Goal: Task Accomplishment & Management: Manage account settings

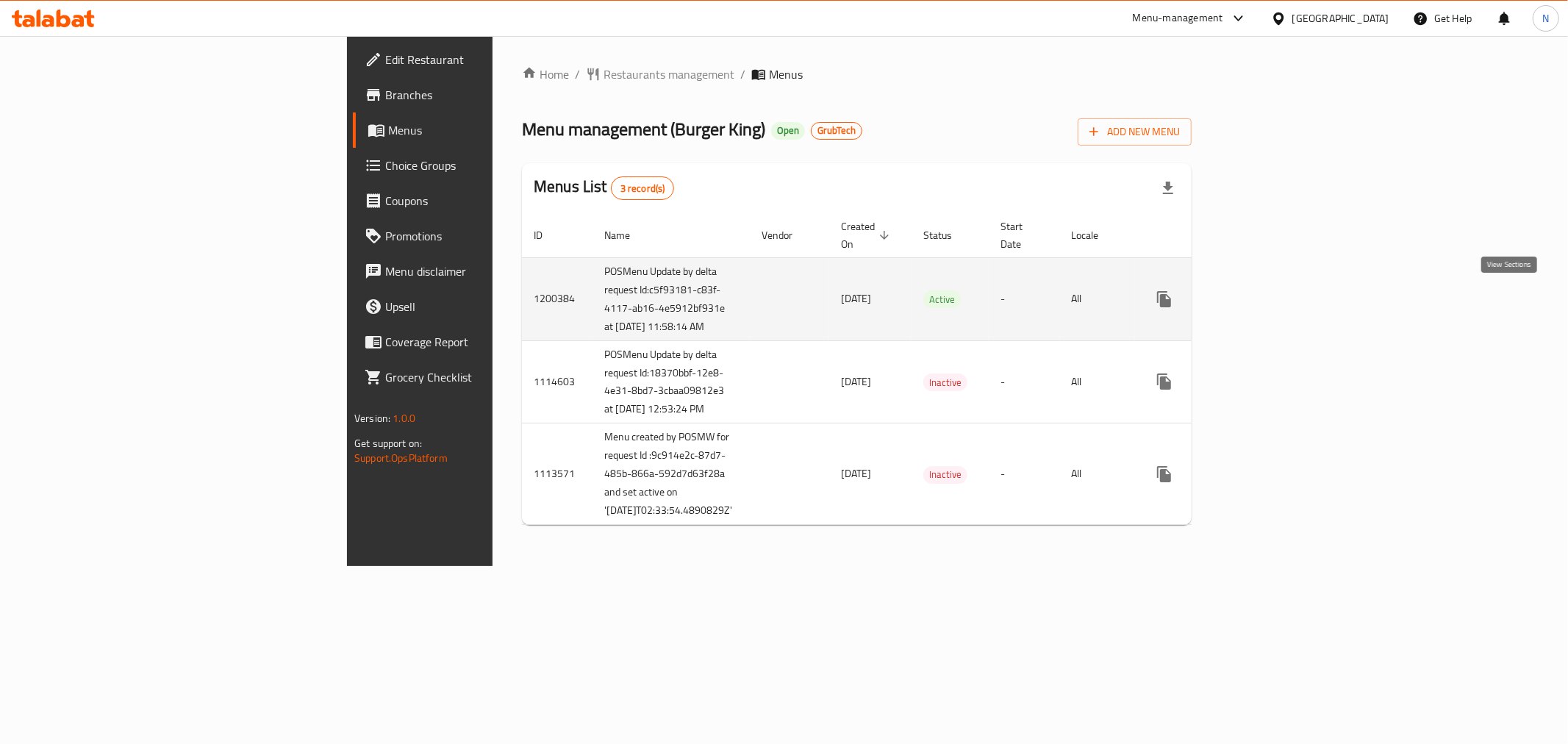
click at [1277, 298] on icon "enhanced table" at bounding box center [1270, 299] width 14 height 14
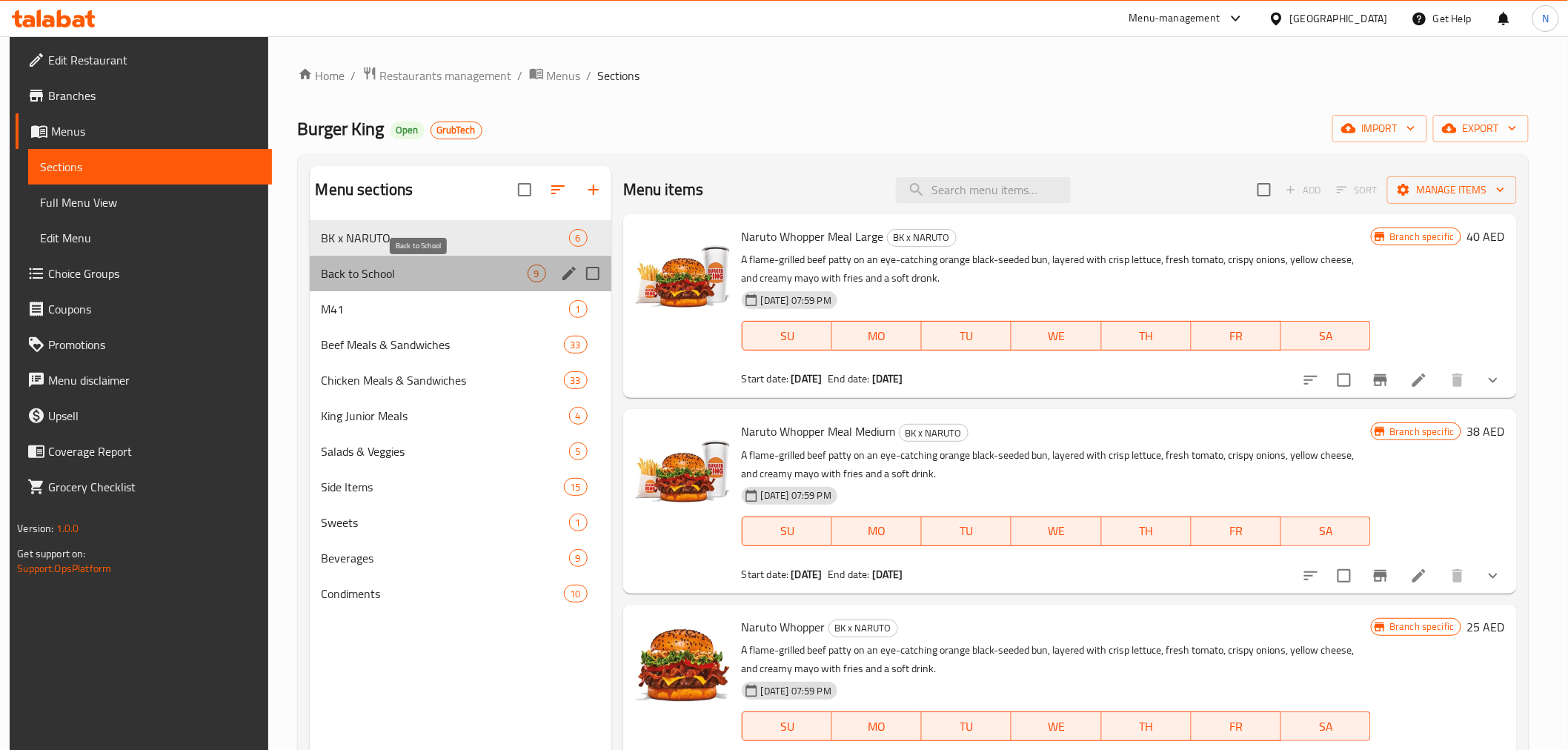
click at [434, 275] on span "Back to School" at bounding box center [424, 273] width 206 height 18
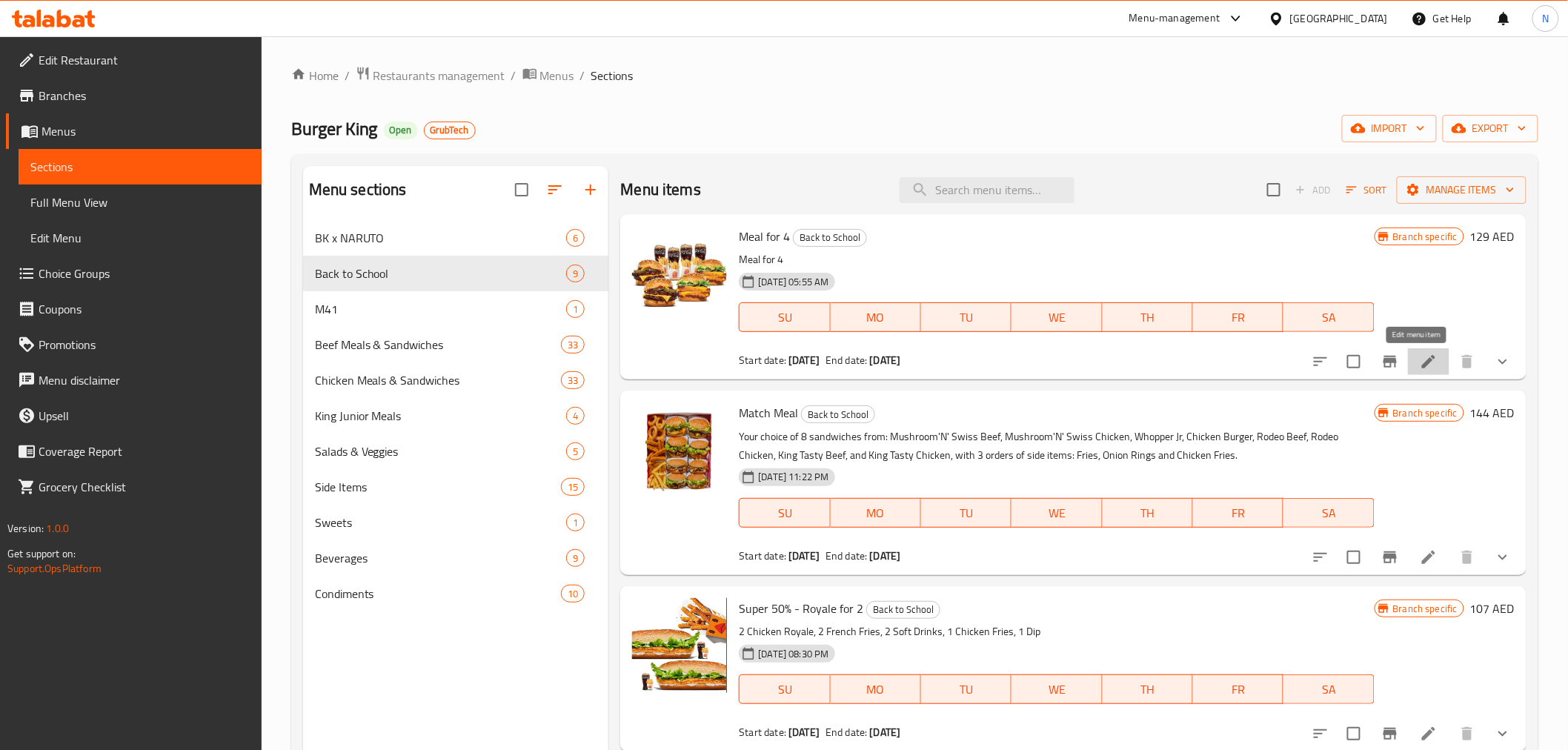
click at [1420, 362] on icon at bounding box center [1428, 362] width 18 height 18
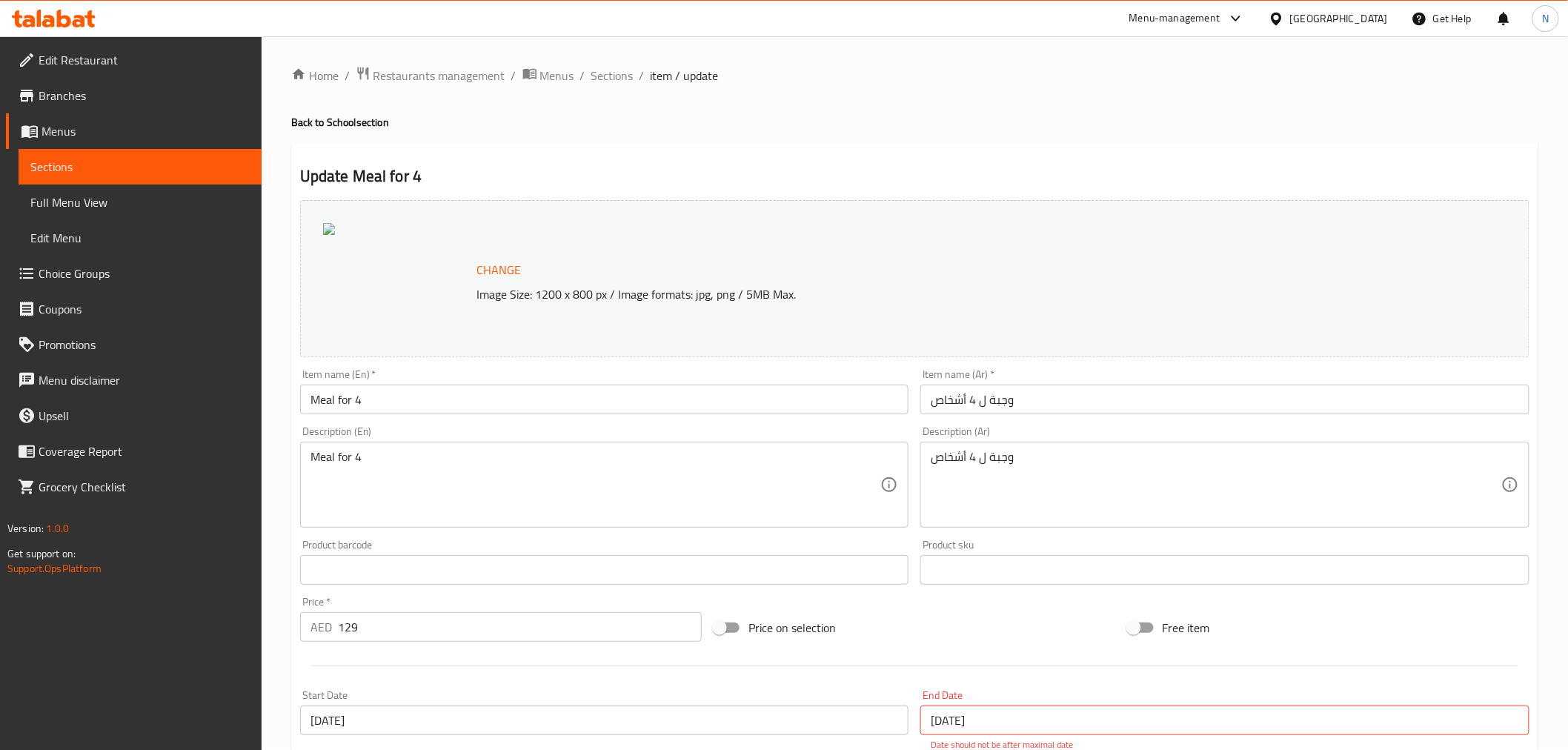
drag, startPoint x: 69, startPoint y: 93, endPoint x: 357, endPoint y: 172, distance: 298.6
click at [69, 93] on span "Branches" at bounding box center [144, 95] width 211 height 18
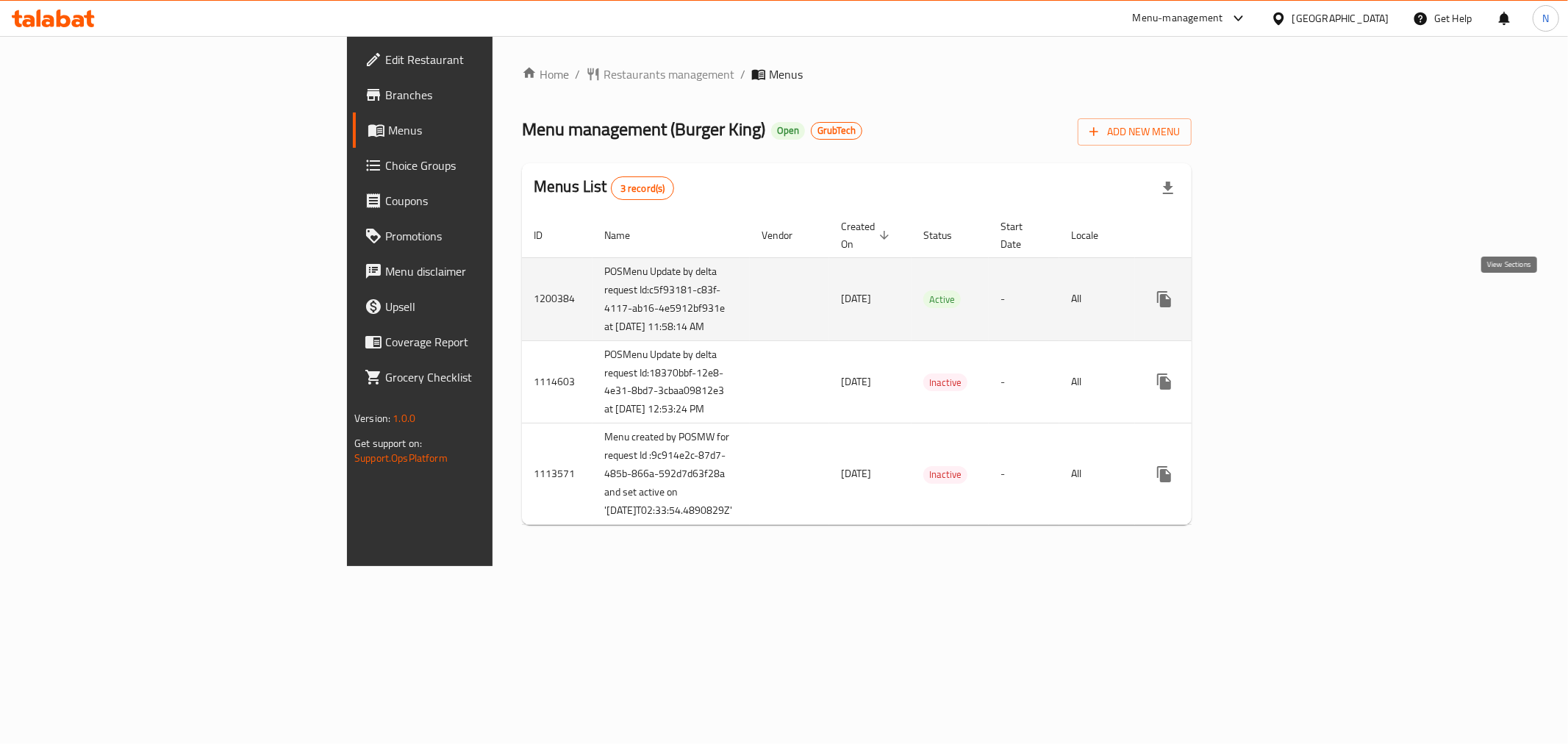
click at [1277, 299] on icon "enhanced table" at bounding box center [1270, 299] width 14 height 14
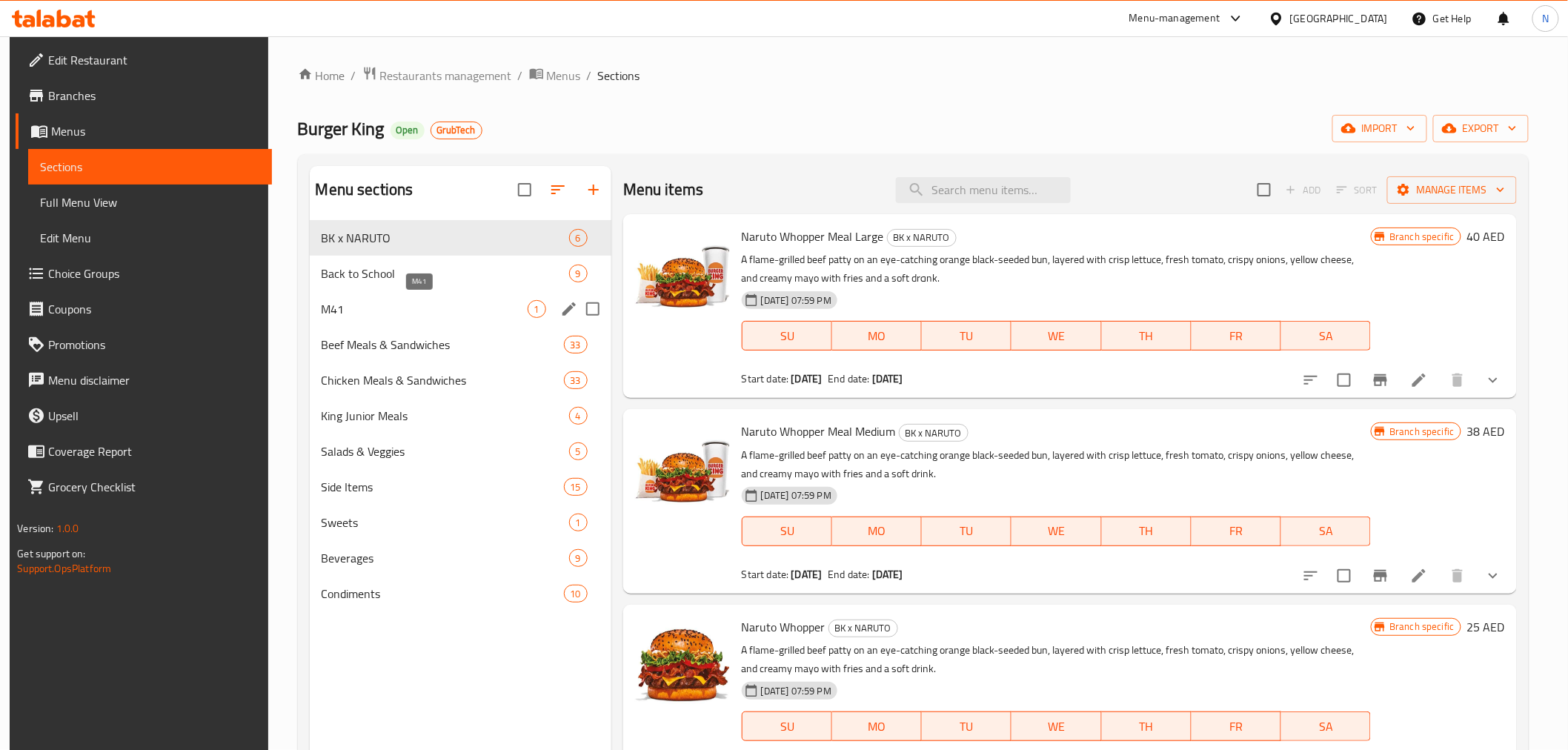
click at [435, 279] on span "Back to School" at bounding box center [445, 273] width 248 height 18
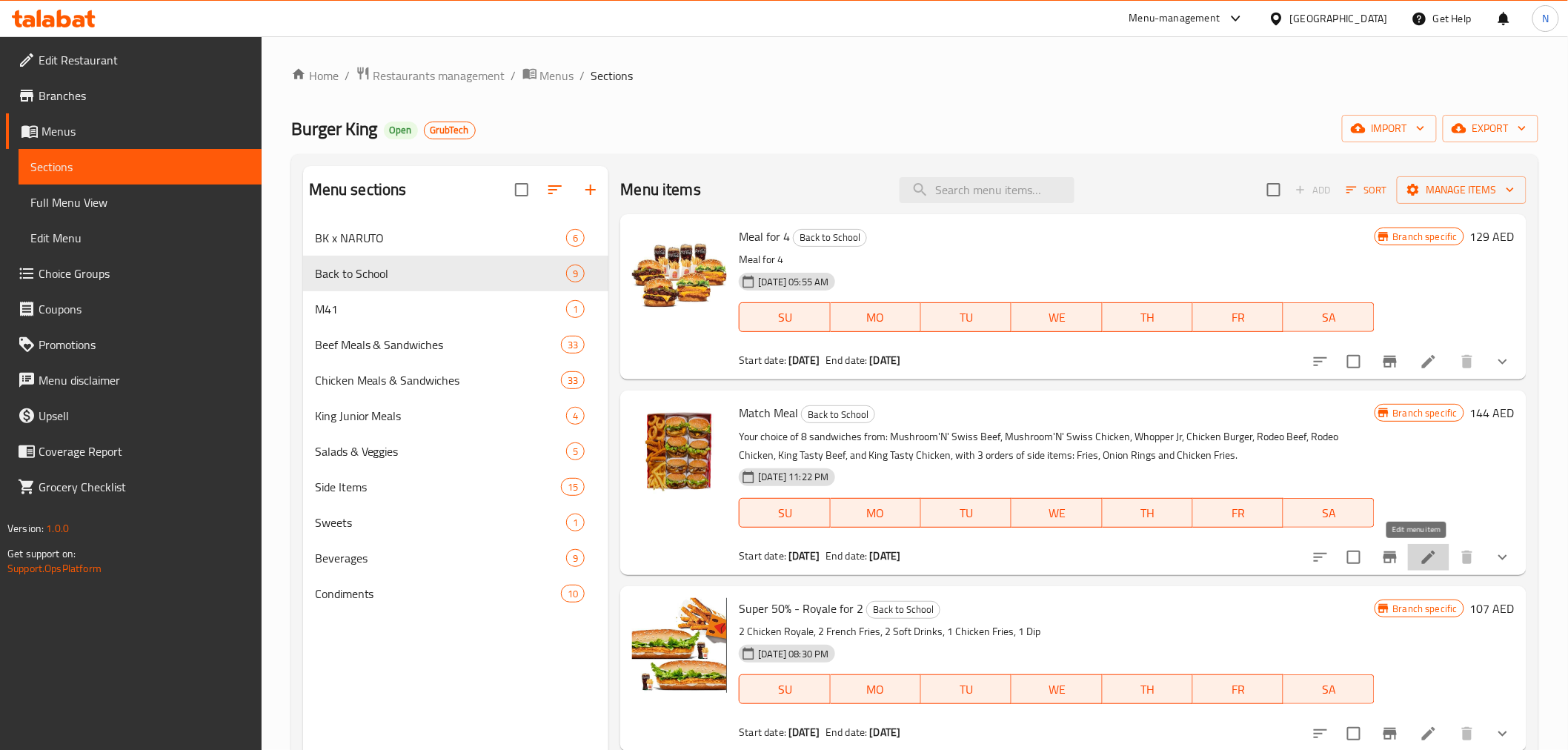
click at [1421, 561] on icon at bounding box center [1428, 557] width 14 height 14
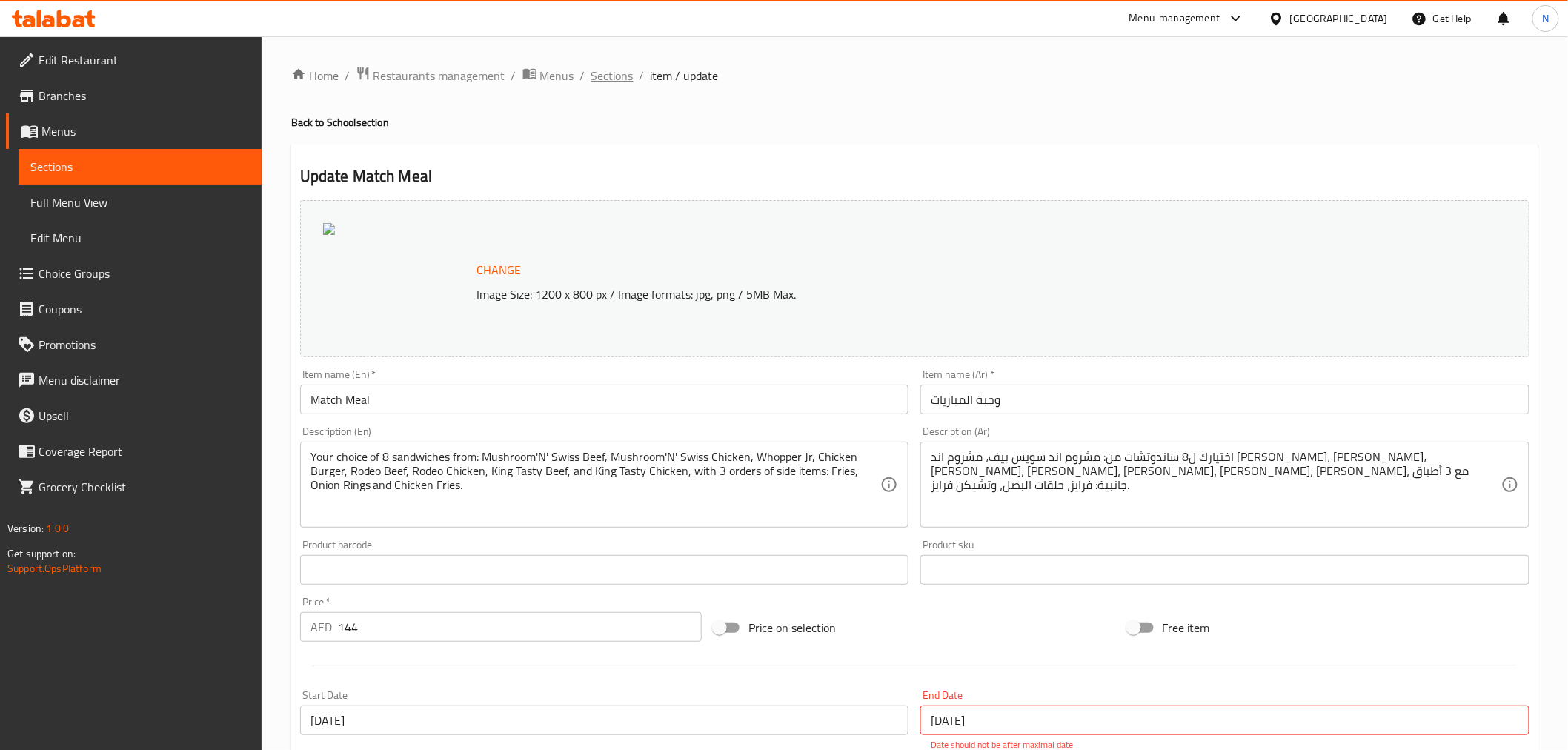
click at [610, 74] on span "Sections" at bounding box center [612, 75] width 42 height 18
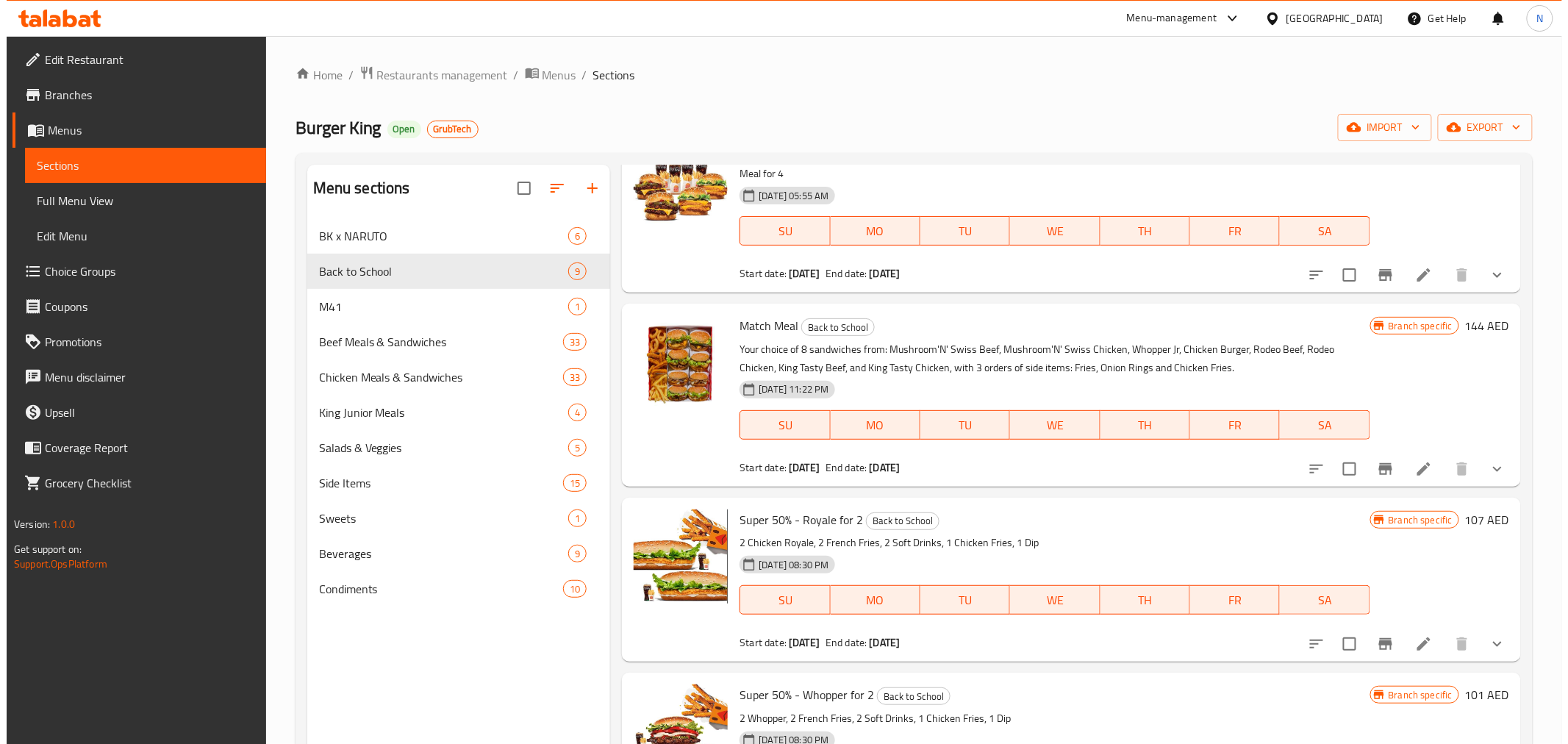
scroll to position [163, 0]
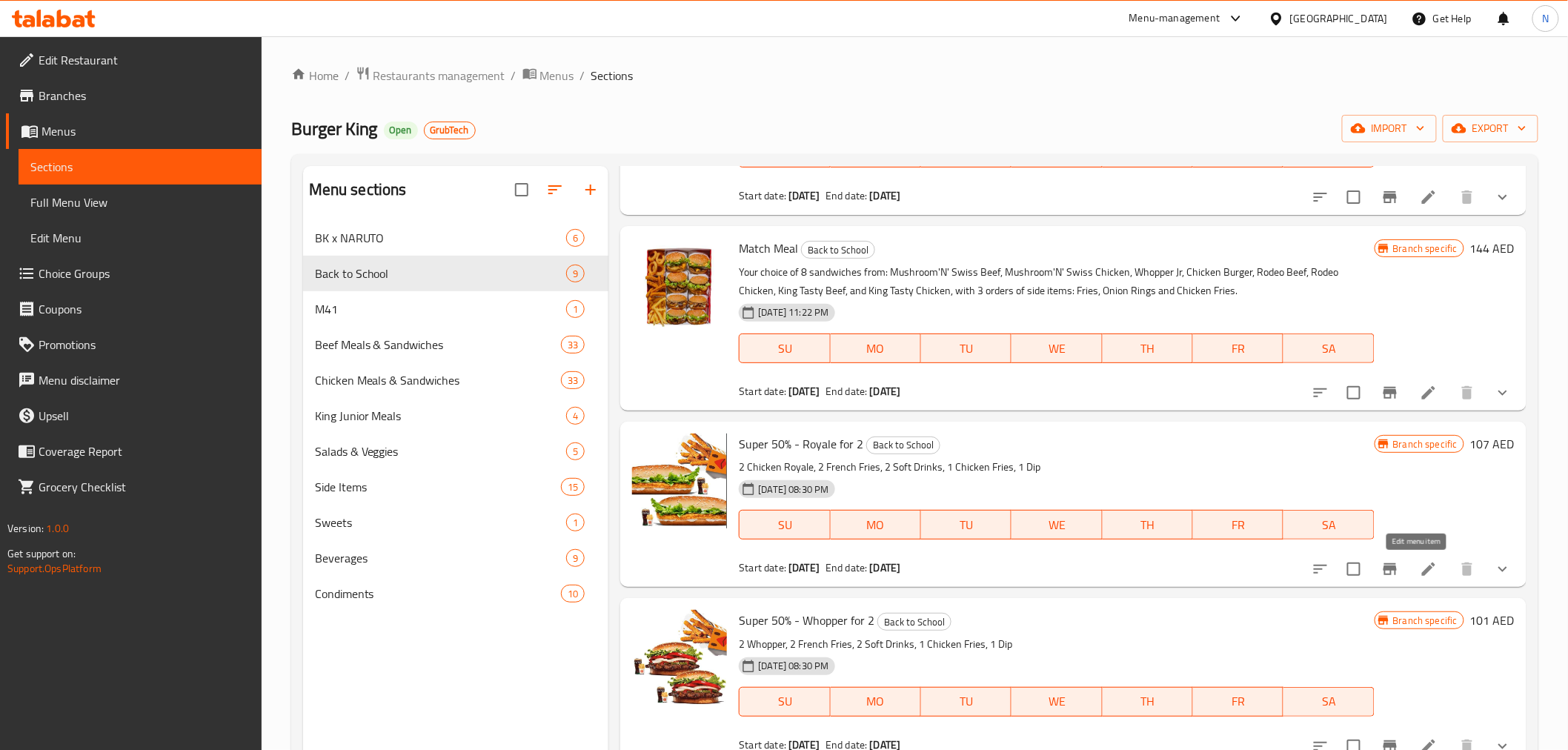
click at [1420, 568] on icon at bounding box center [1428, 569] width 18 height 18
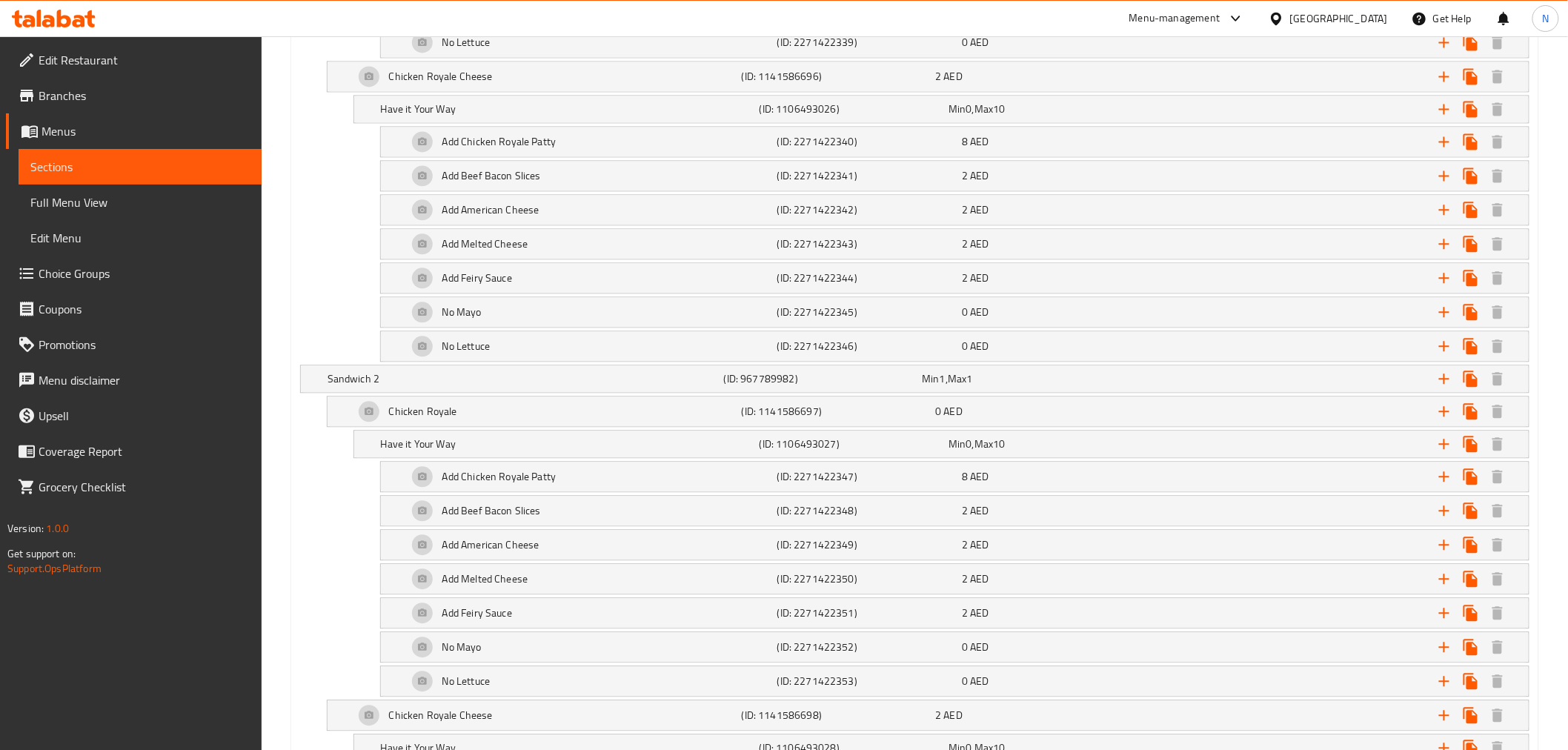
scroll to position [1159, 0]
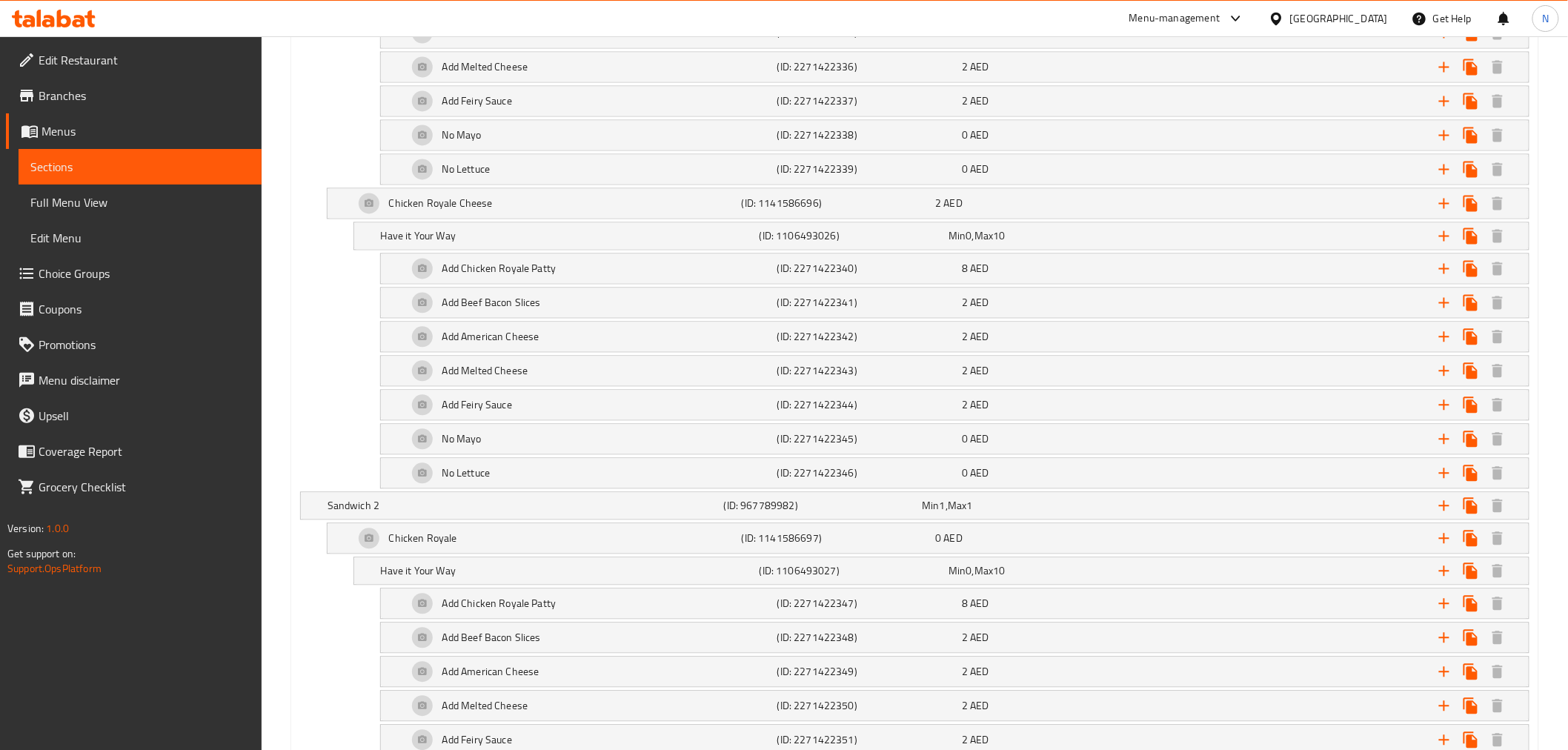
click at [82, 171] on span "Sections" at bounding box center [140, 166] width 219 height 18
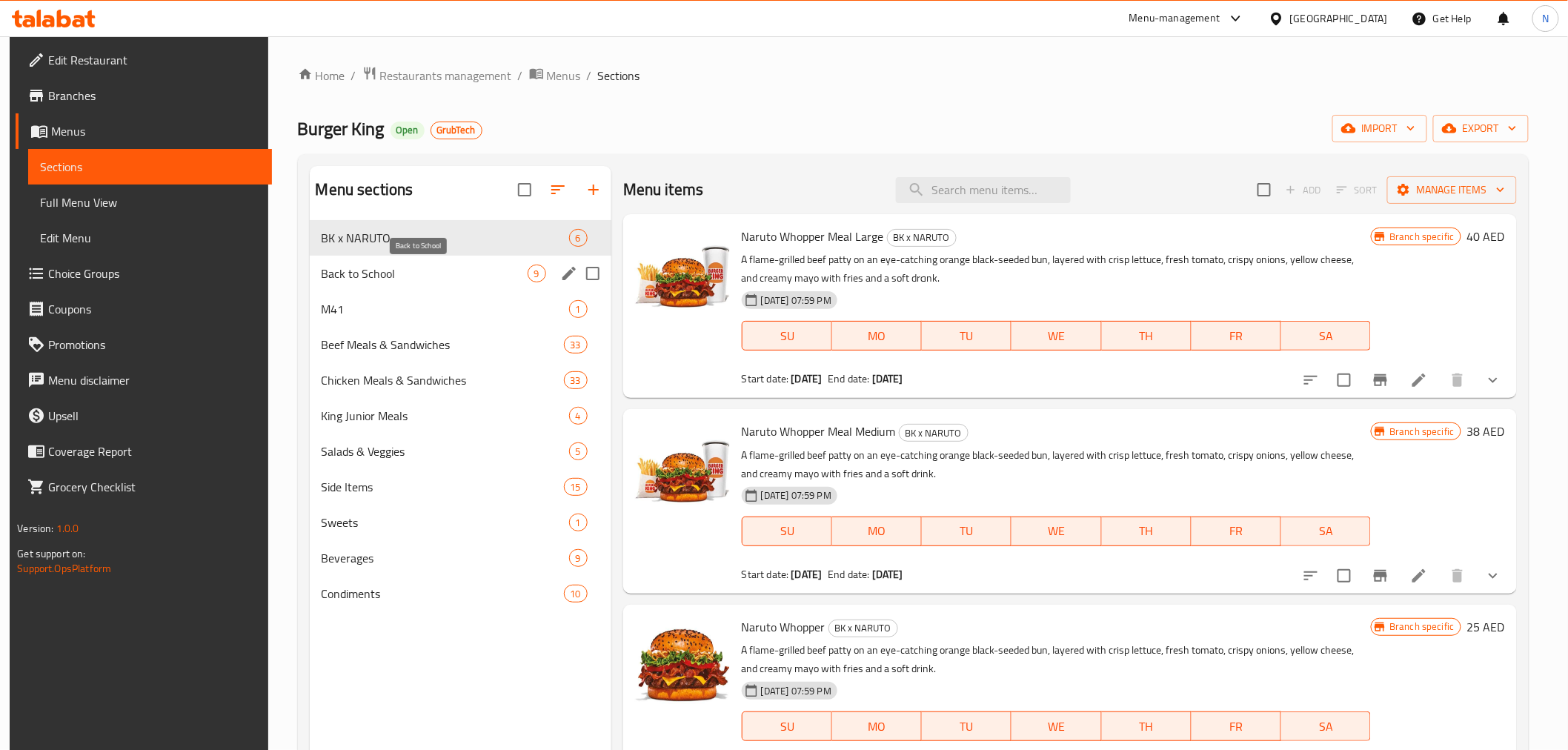
click at [488, 274] on span "Back to School" at bounding box center [424, 273] width 206 height 18
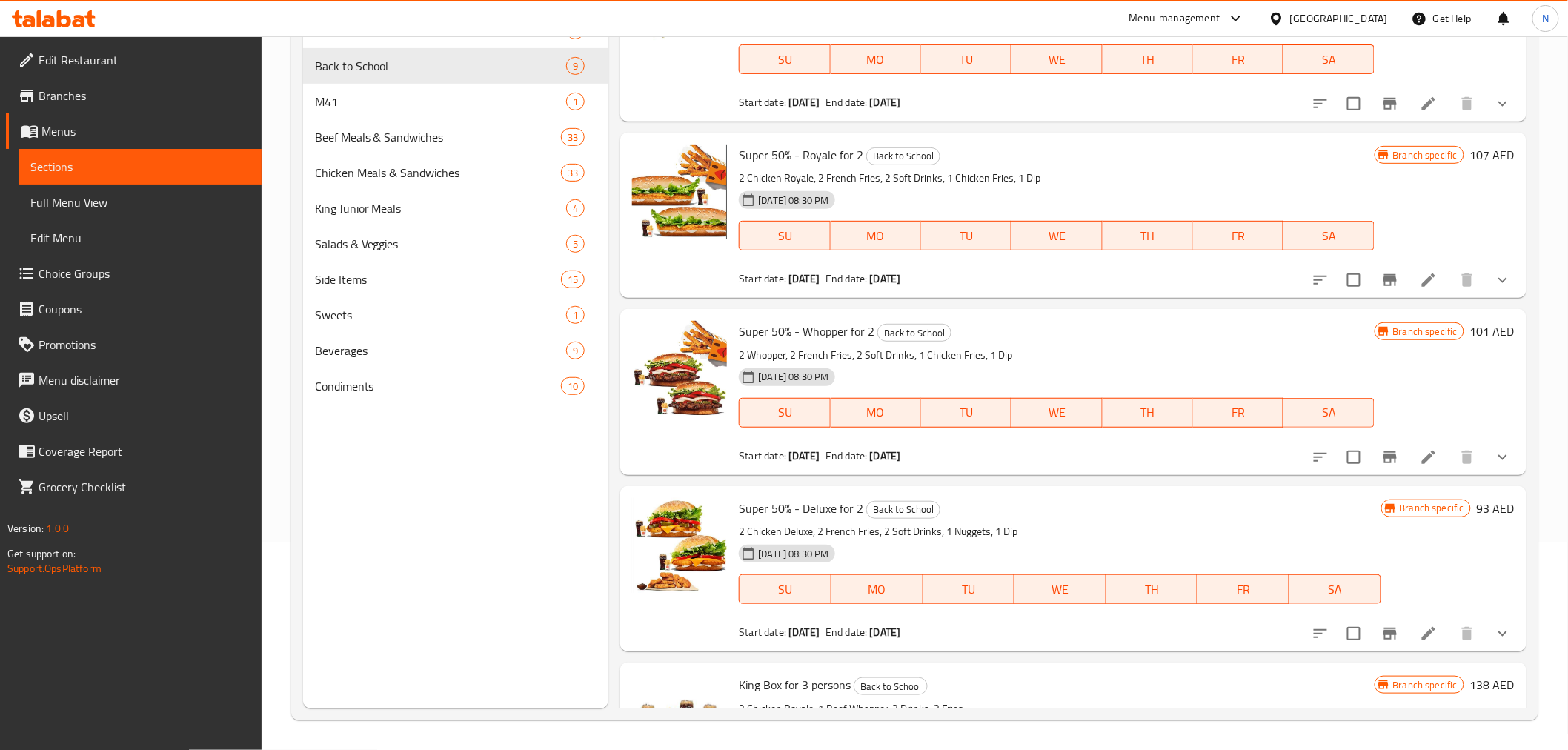
scroll to position [247, 0]
click at [1420, 450] on icon at bounding box center [1428, 456] width 18 height 18
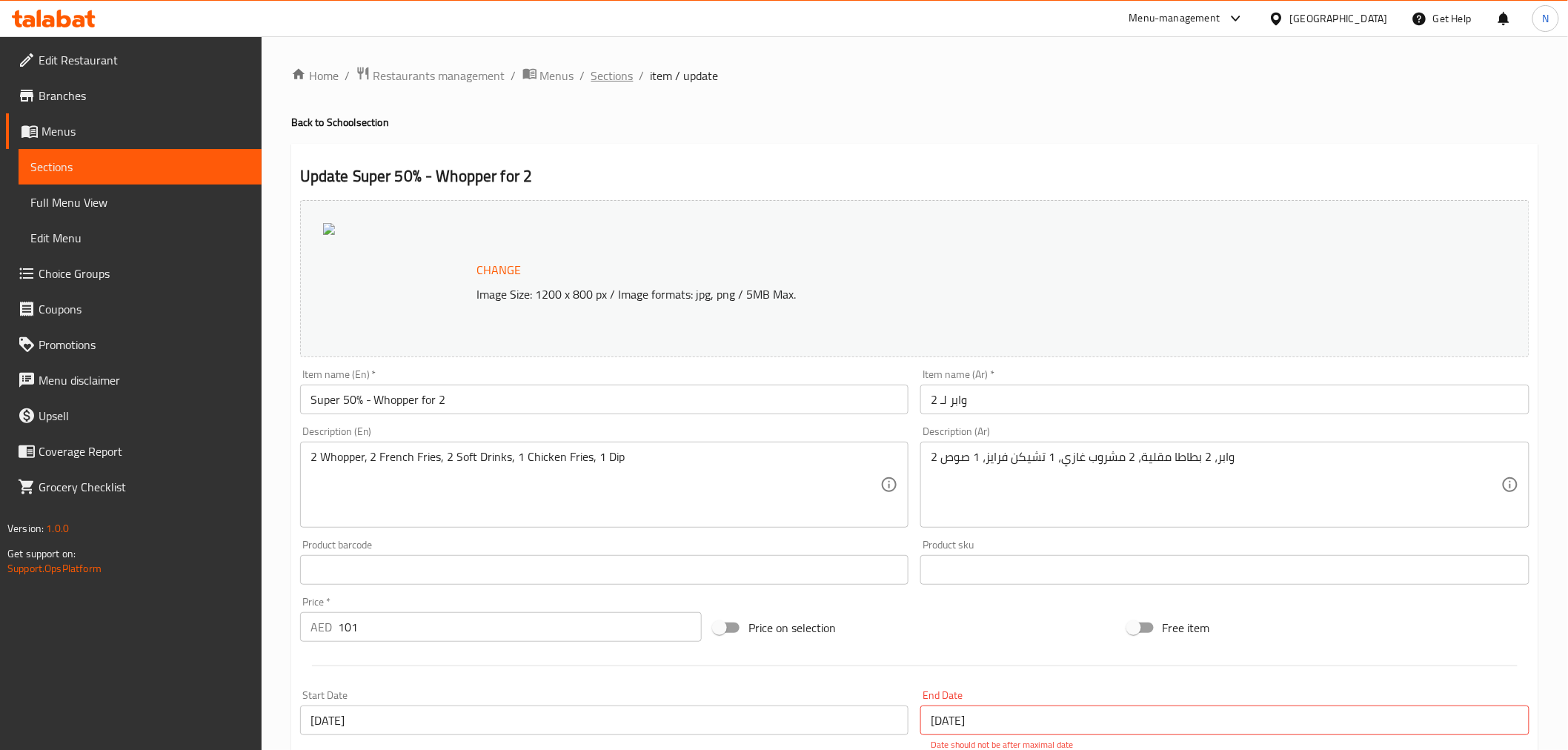
click at [618, 74] on span "Sections" at bounding box center [612, 75] width 42 height 18
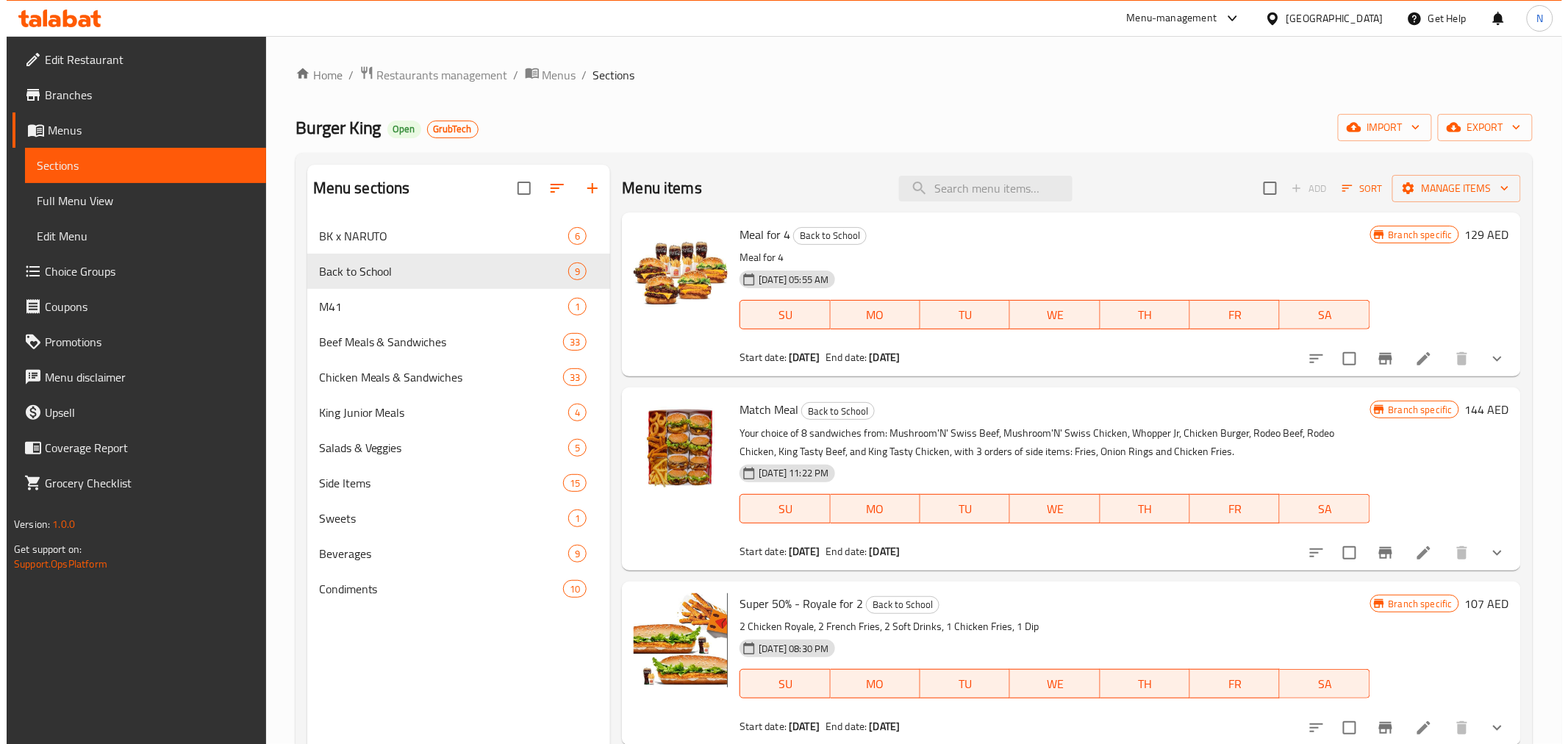
scroll to position [417, 0]
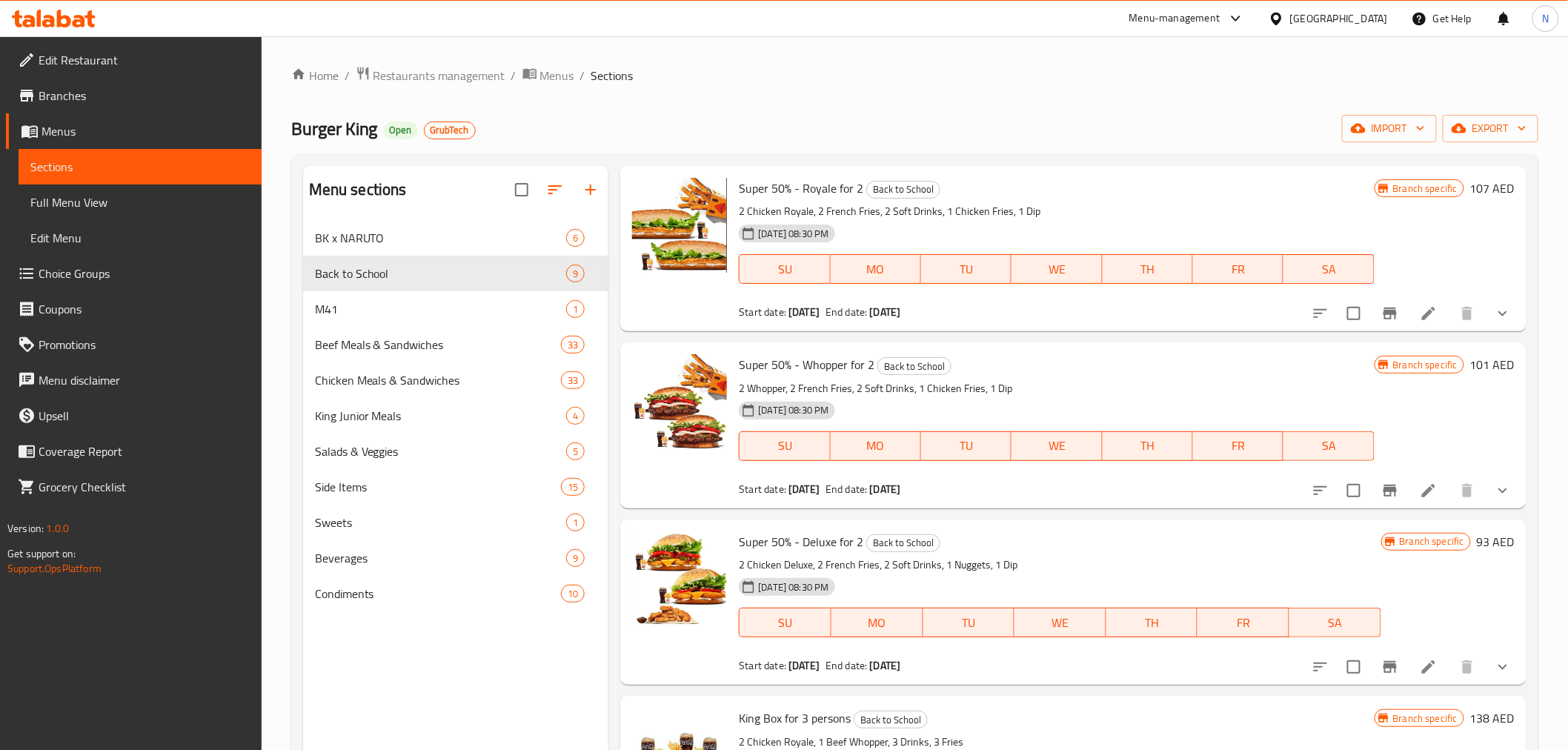
click at [1421, 662] on icon at bounding box center [1428, 667] width 14 height 14
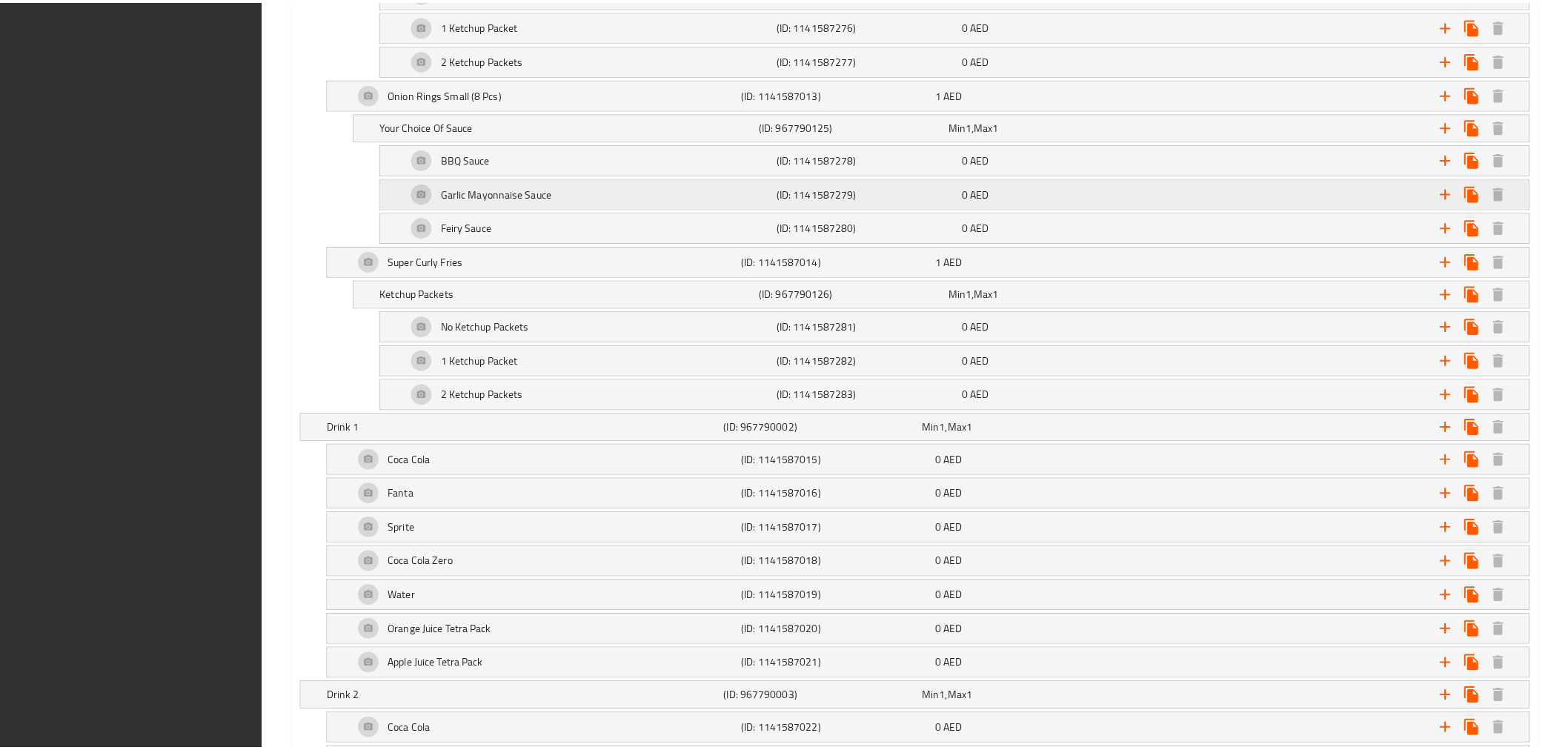
scroll to position [2703, 0]
